Goal: Find specific page/section: Find specific page/section

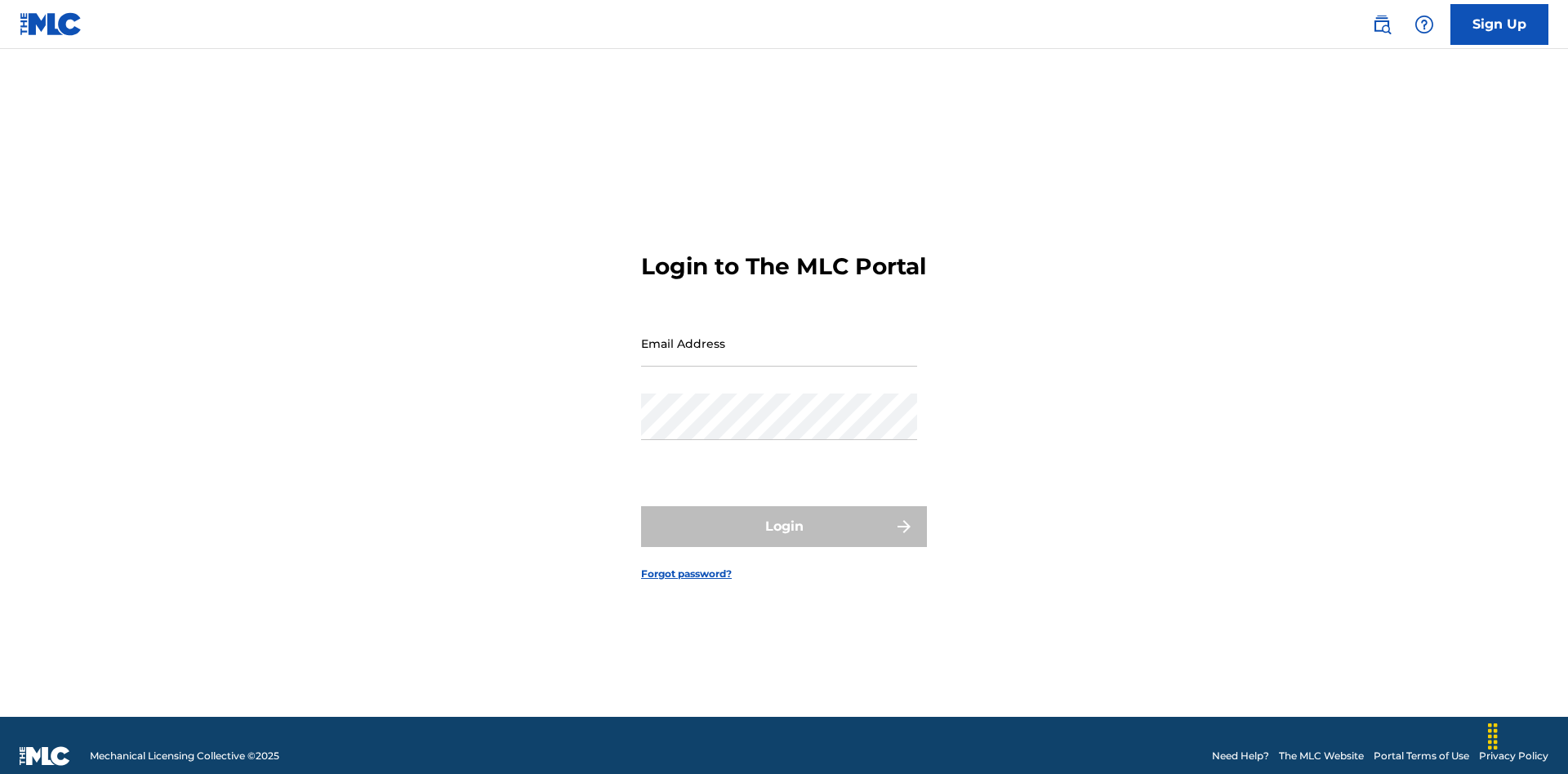
scroll to position [21, 0]
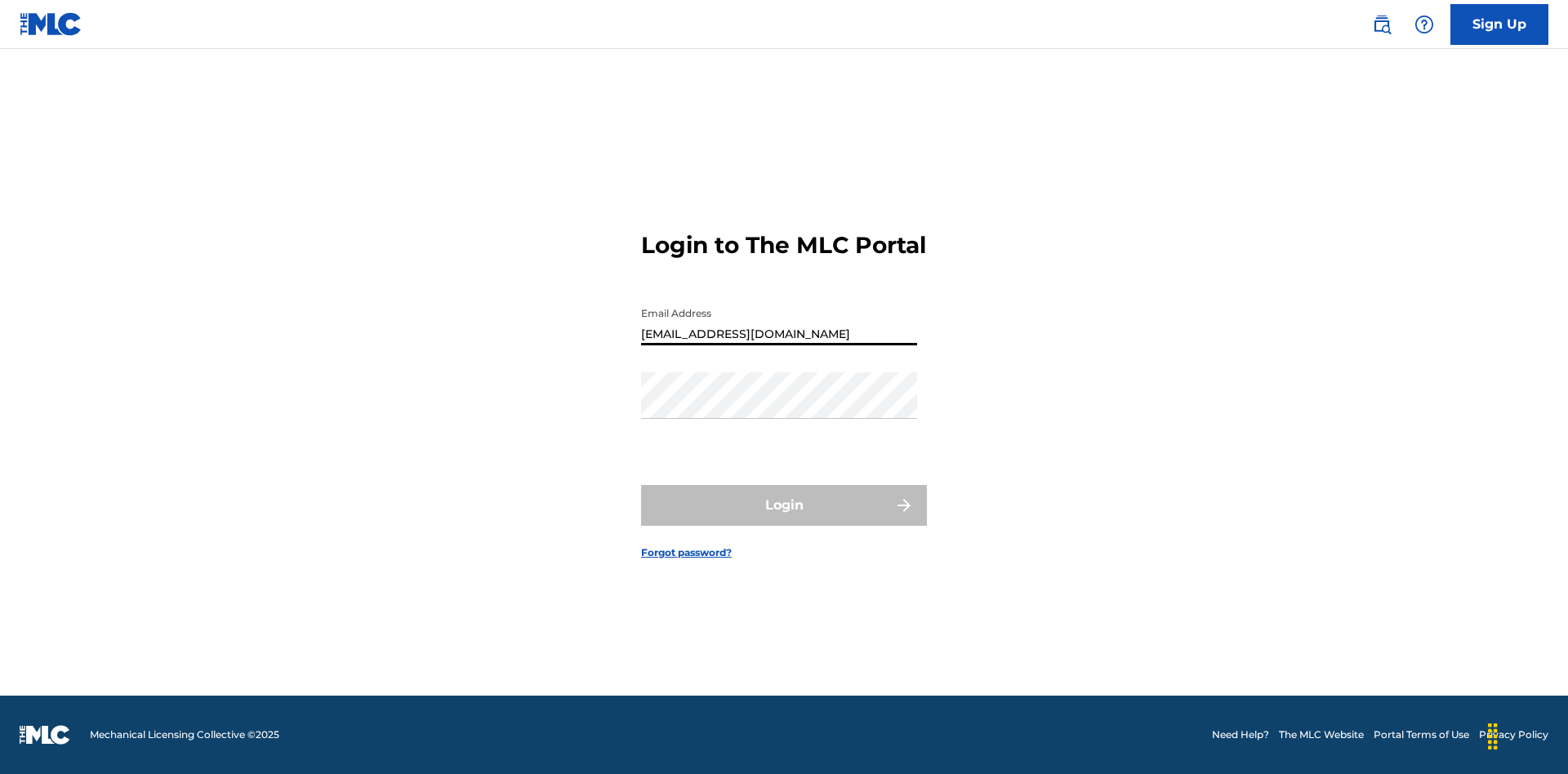
type input "Duke.McTesterson@gmail.com"
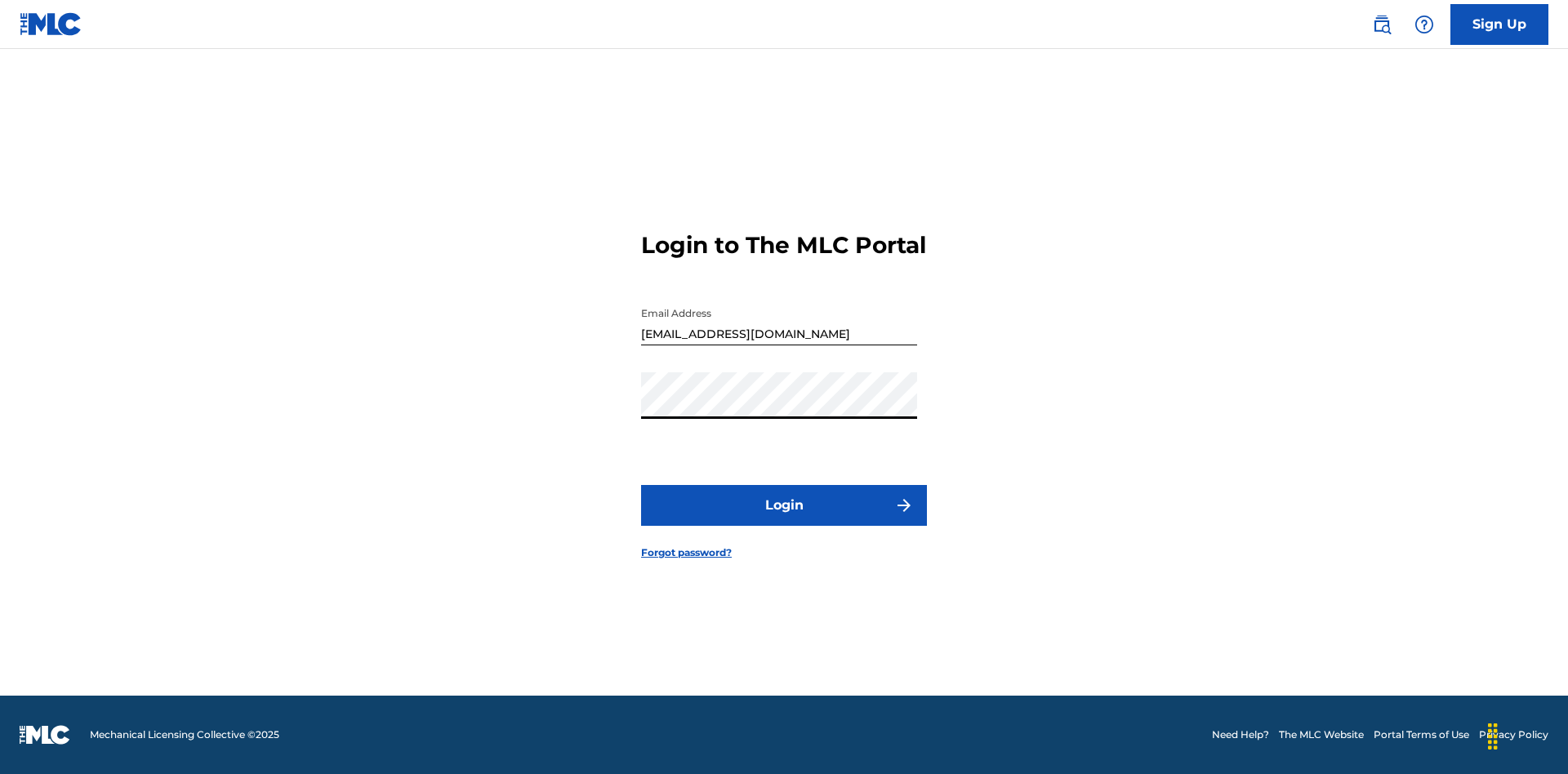
click at [784, 519] on button "Login" at bounding box center [783, 505] width 285 height 41
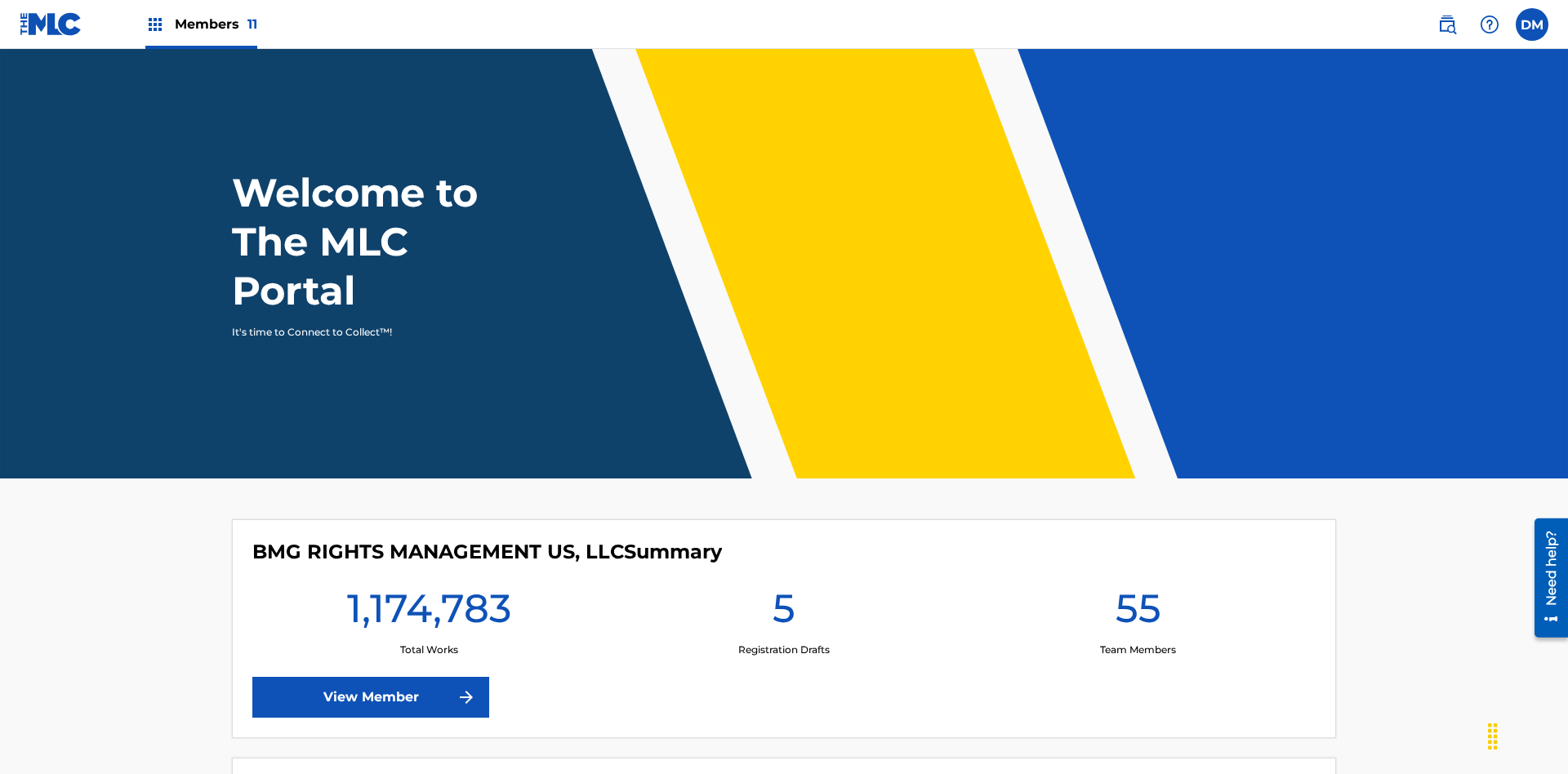
click at [201, 24] on span "Members 11" at bounding box center [216, 24] width 82 height 19
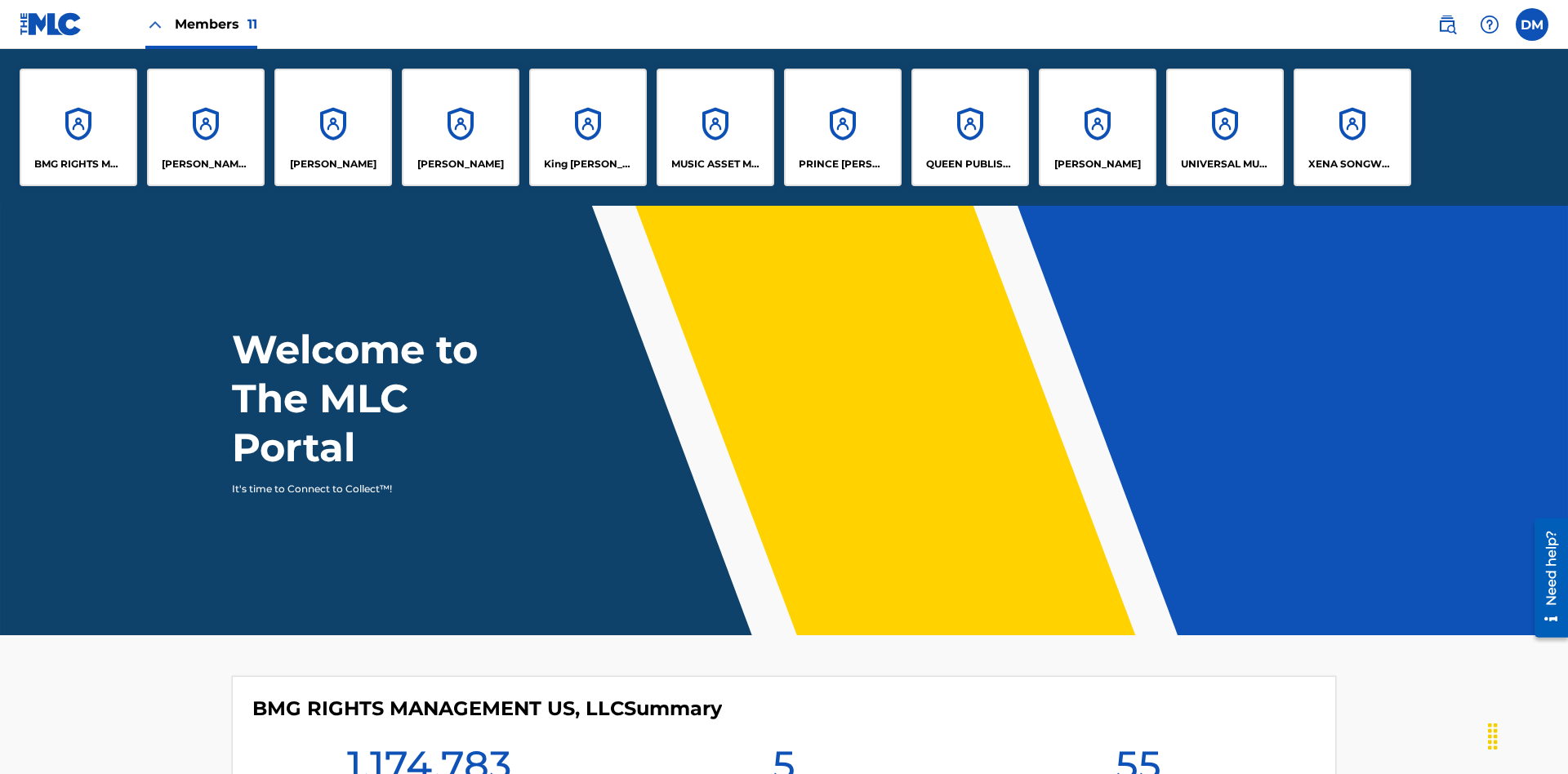
click at [1224, 164] on p "UNIVERSAL MUSIC PUB GROUP" at bounding box center [1225, 163] width 89 height 15
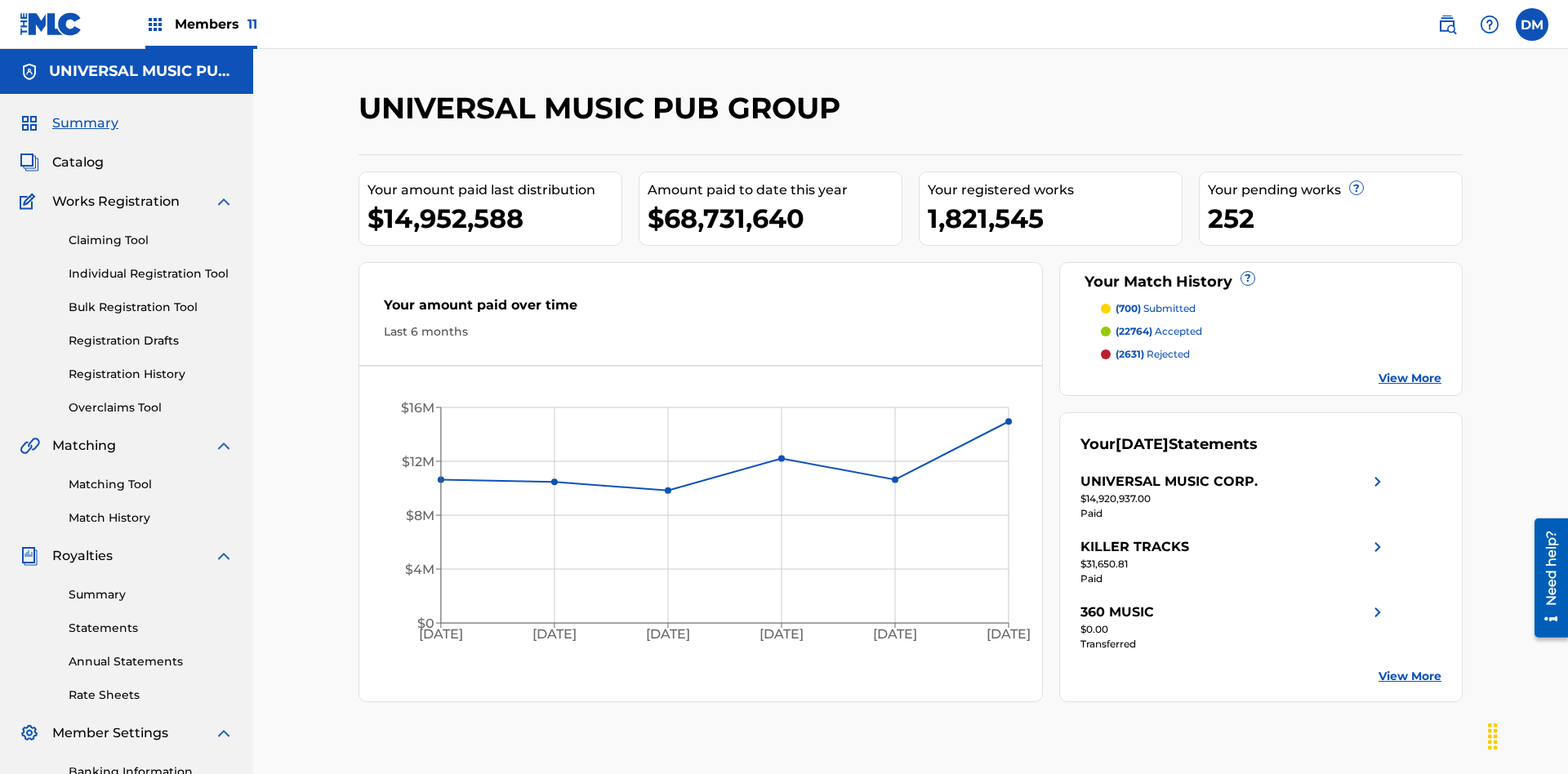
click at [84, 113] on span "Summary" at bounding box center [85, 123] width 66 height 19
click at [1128, 302] on span "(700)" at bounding box center [1128, 308] width 26 height 12
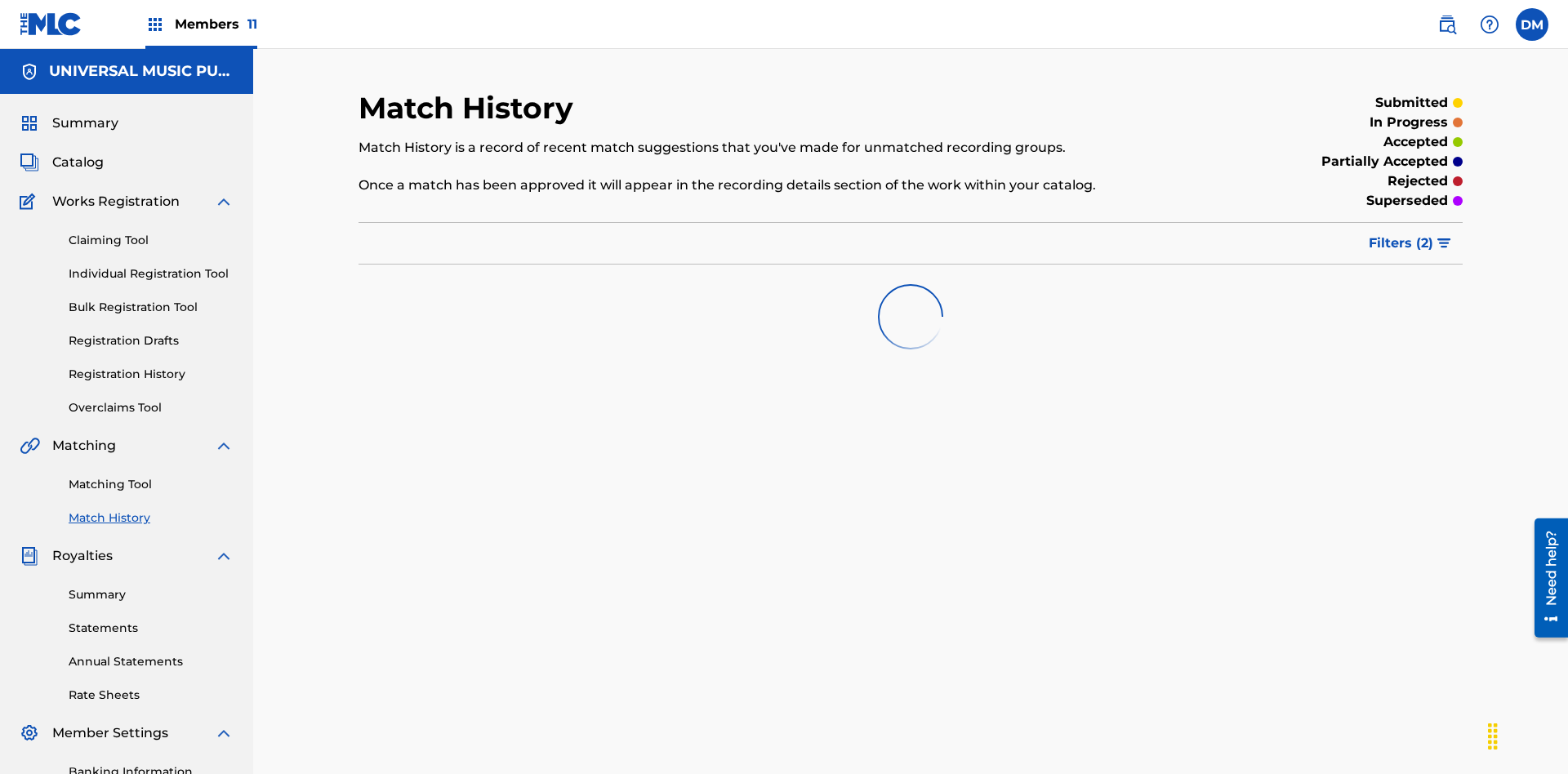
click at [1401, 233] on span "Filters ( 2 )" at bounding box center [1400, 243] width 65 height 19
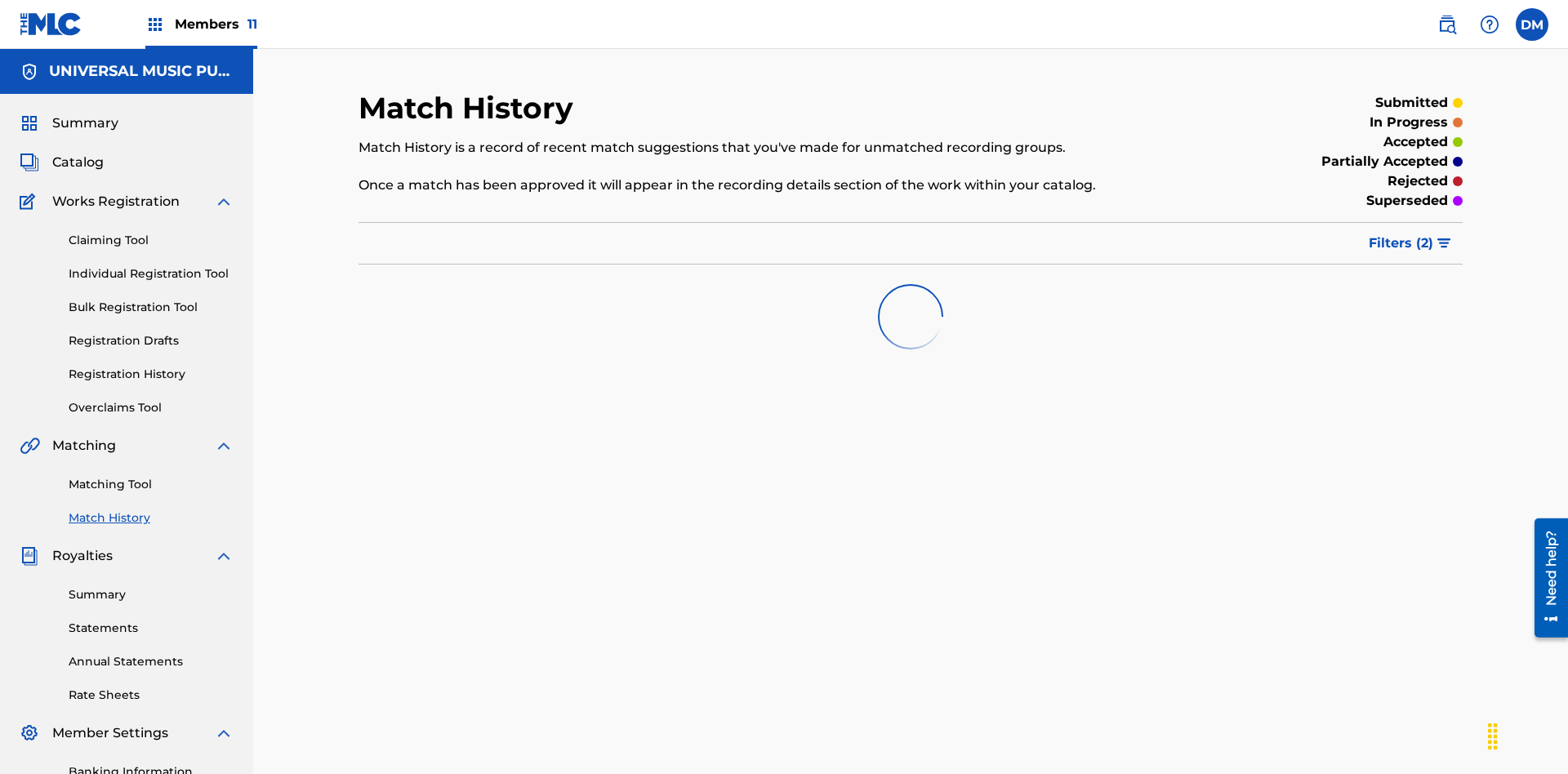
click at [1401, 233] on span "Filters ( 2 )" at bounding box center [1400, 243] width 65 height 19
click at [84, 113] on span "Summary" at bounding box center [85, 123] width 66 height 19
click at [1401, 233] on span "Filters ( 2 )" at bounding box center [1400, 243] width 65 height 19
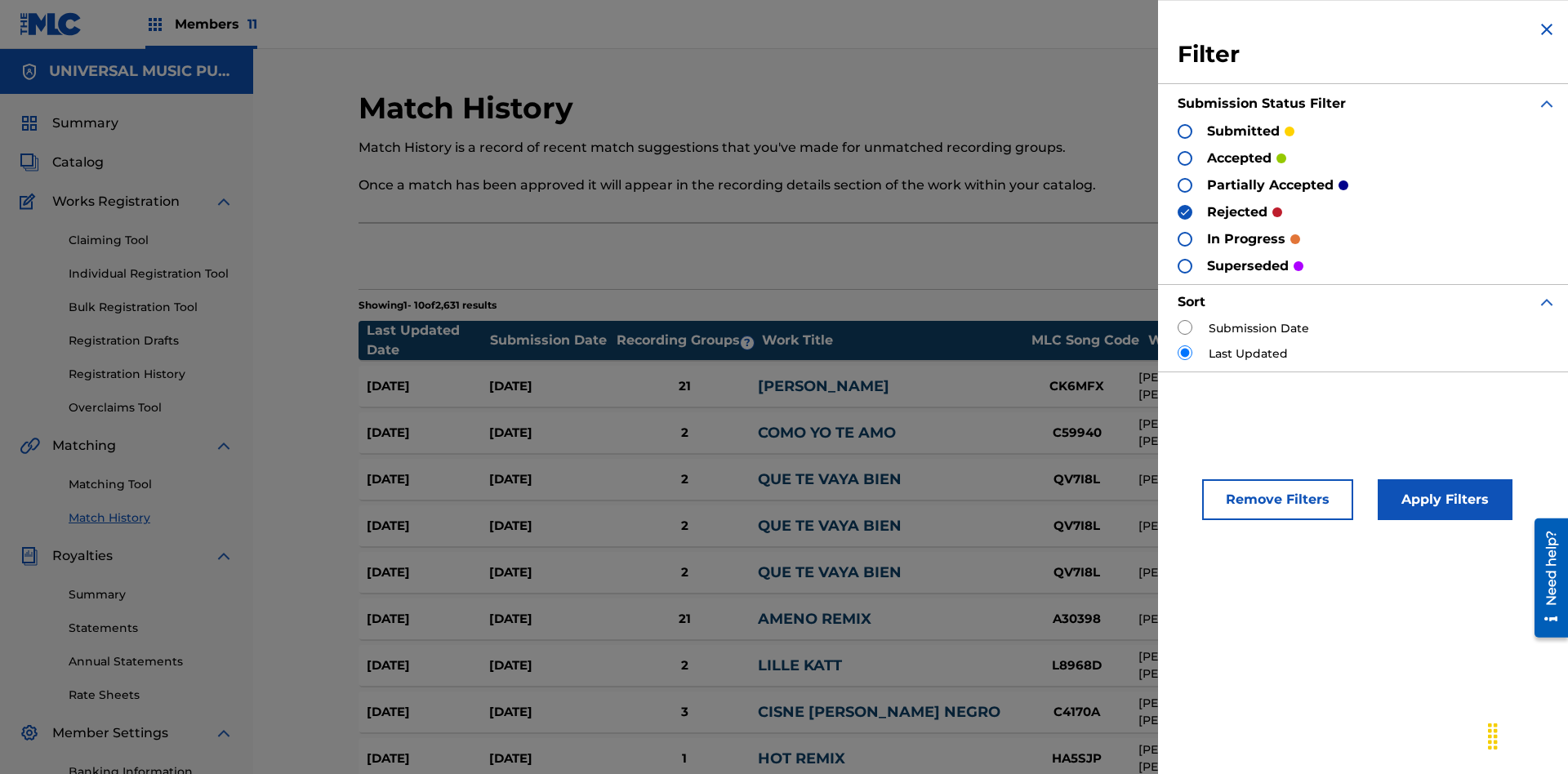
click at [1547, 29] on img at bounding box center [1546, 29] width 19 height 19
click at [84, 113] on span "Summary" at bounding box center [85, 123] width 66 height 19
click at [78, 153] on span "Catalog" at bounding box center [78, 163] width 51 height 19
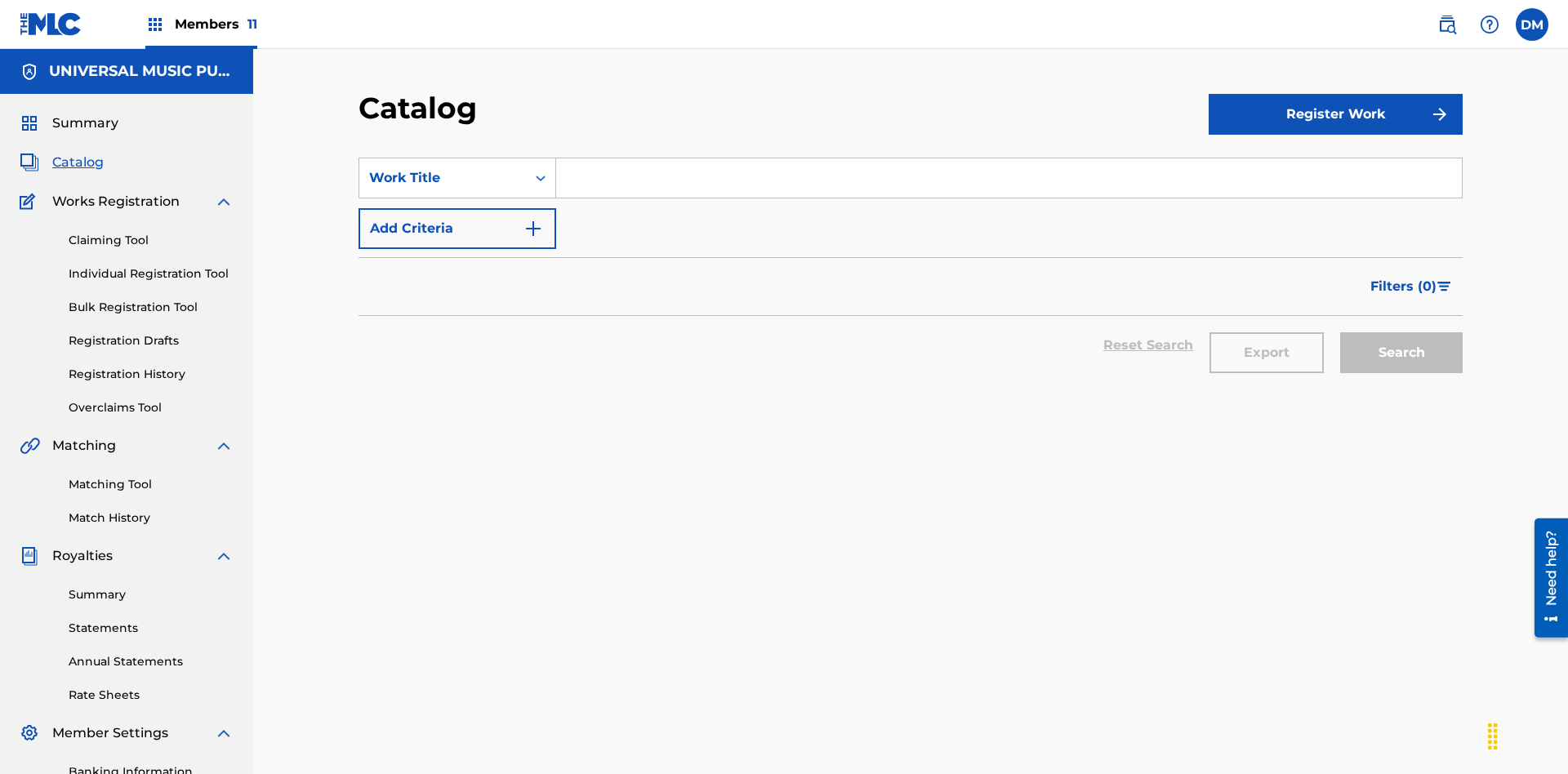
click at [84, 113] on span "Summary" at bounding box center [85, 123] width 66 height 19
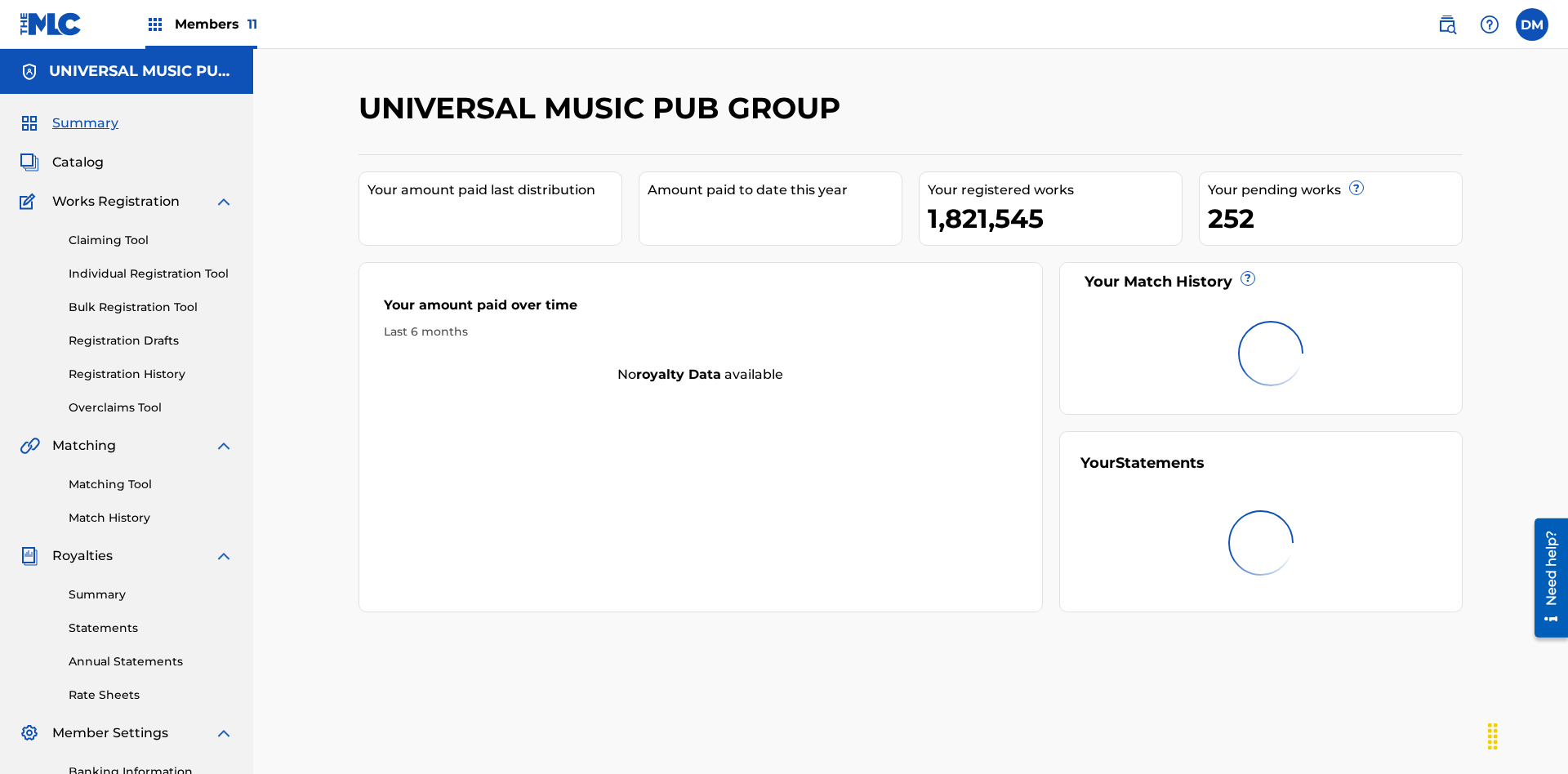
click at [151, 366] on link "Registration History" at bounding box center [151, 374] width 165 height 17
